Goal: Task Accomplishment & Management: Use online tool/utility

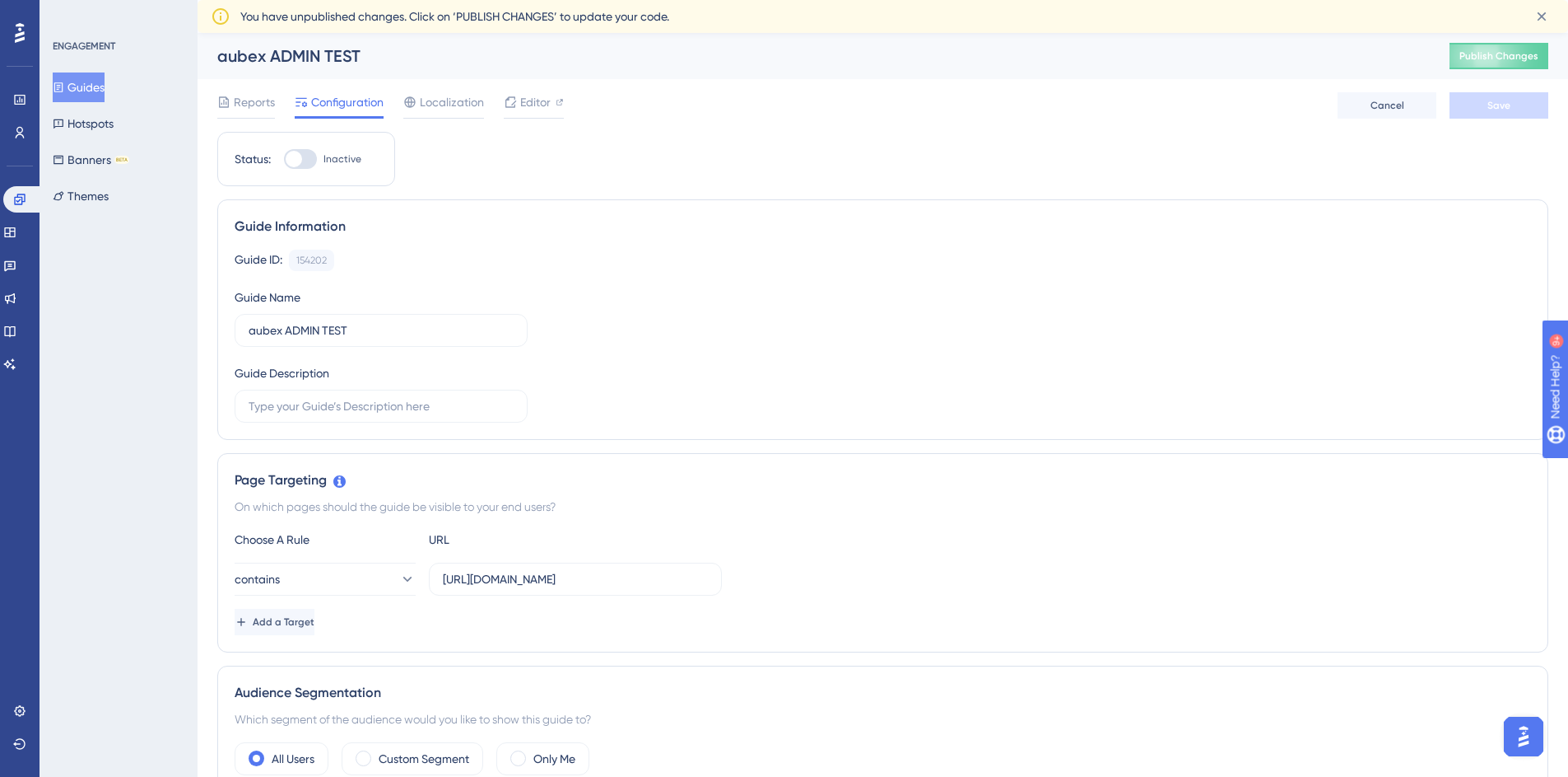
click at [64, 83] on icon at bounding box center [58, 87] width 12 height 12
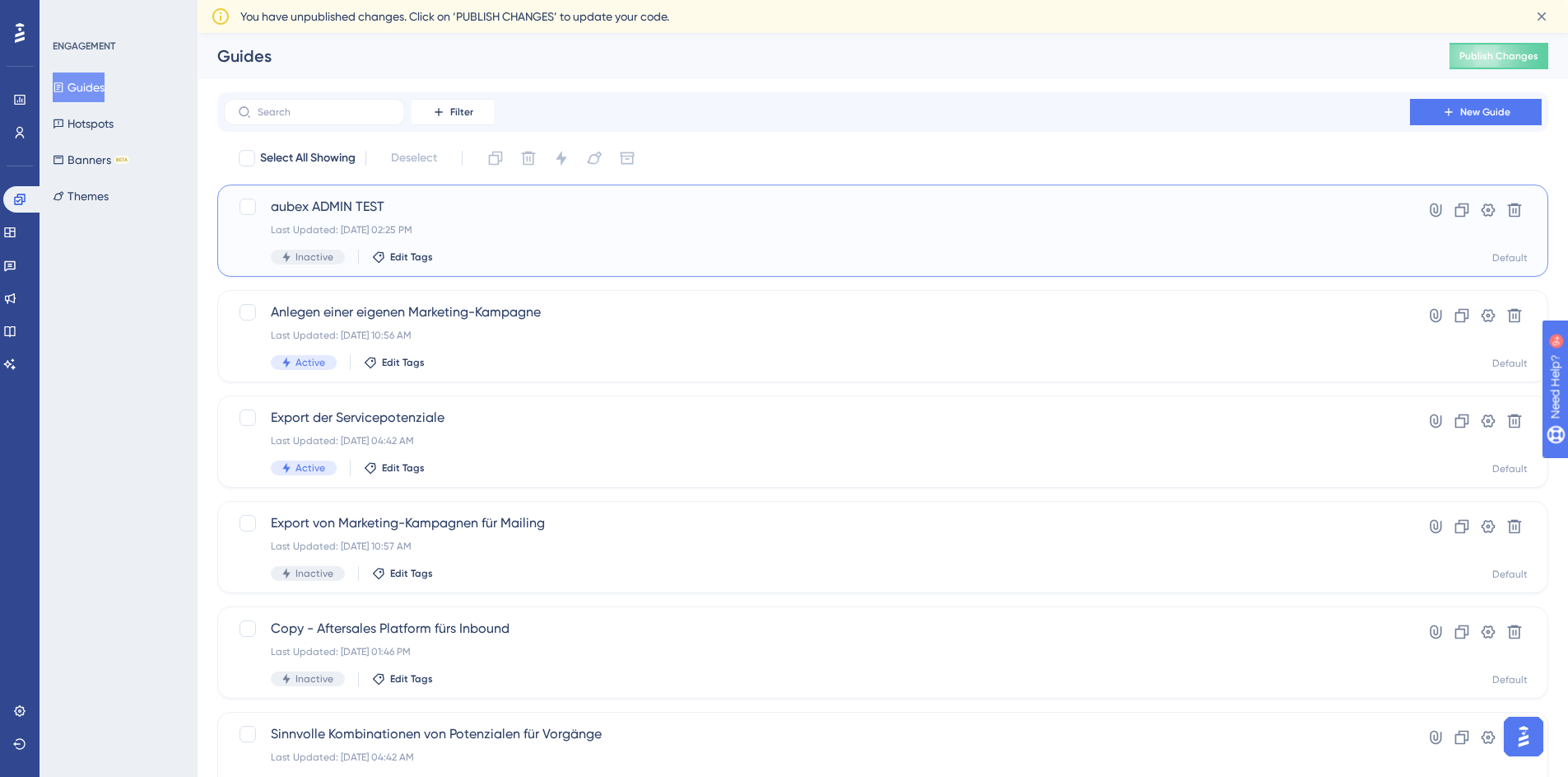
click at [442, 210] on span "aubex ADMIN TEST" at bounding box center [817, 207] width 1093 height 20
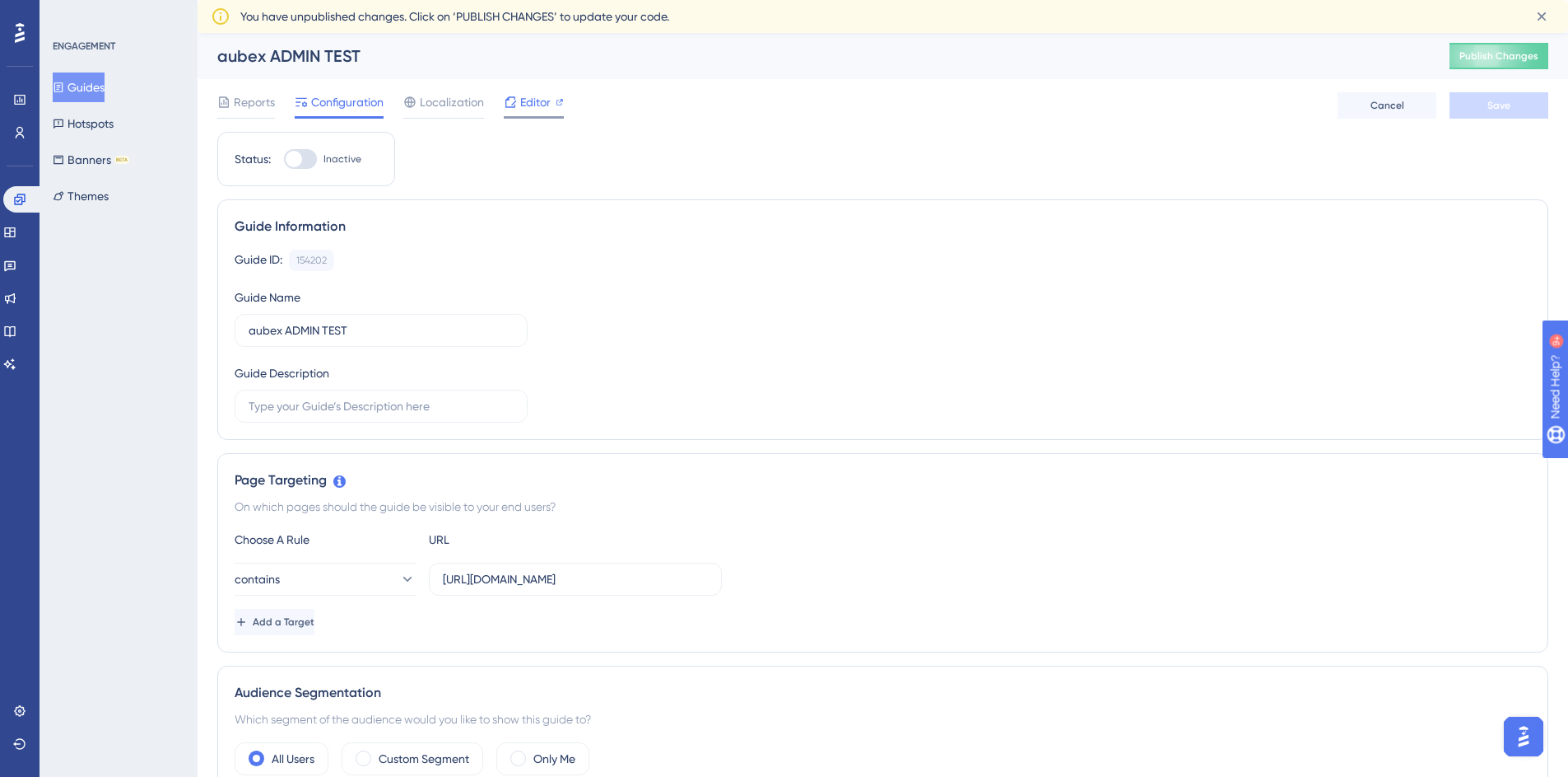
click at [523, 106] on span "Editor" at bounding box center [536, 102] width 31 height 20
